Goal: Navigation & Orientation: Understand site structure

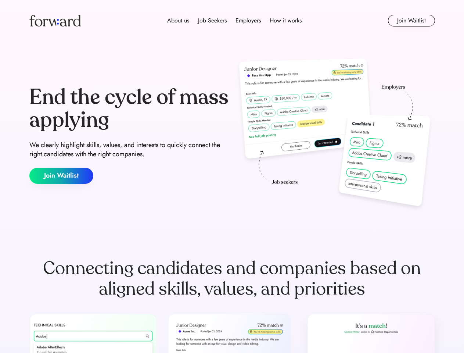
click at [232, 176] on div "End the cycle of mass applying We clearly highlight skills, values, and interes…" at bounding box center [231, 135] width 405 height 158
click at [232, 21] on div "About us Job Seekers Employers How it works" at bounding box center [234, 20] width 289 height 9
click at [55, 21] on img at bounding box center [54, 21] width 51 height 12
click at [234, 21] on div "About us Job Seekers Employers How it works" at bounding box center [234, 20] width 289 height 9
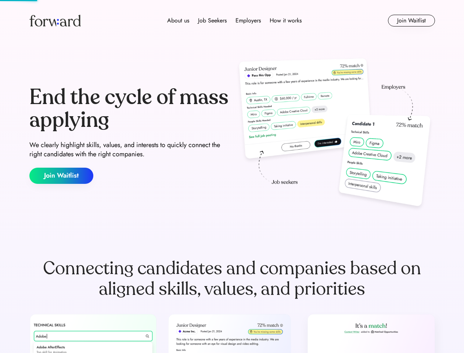
click at [178, 21] on div "About us" at bounding box center [178, 20] width 22 height 9
click at [212, 21] on div "Job Seekers" at bounding box center [212, 20] width 29 height 9
click at [248, 21] on div "Employers" at bounding box center [247, 20] width 25 height 9
click at [285, 21] on div "How it works" at bounding box center [286, 20] width 32 height 9
click at [411, 21] on button "Join Waitlist" at bounding box center [411, 21] width 47 height 12
